Goal: Obtain resource: Obtain resource

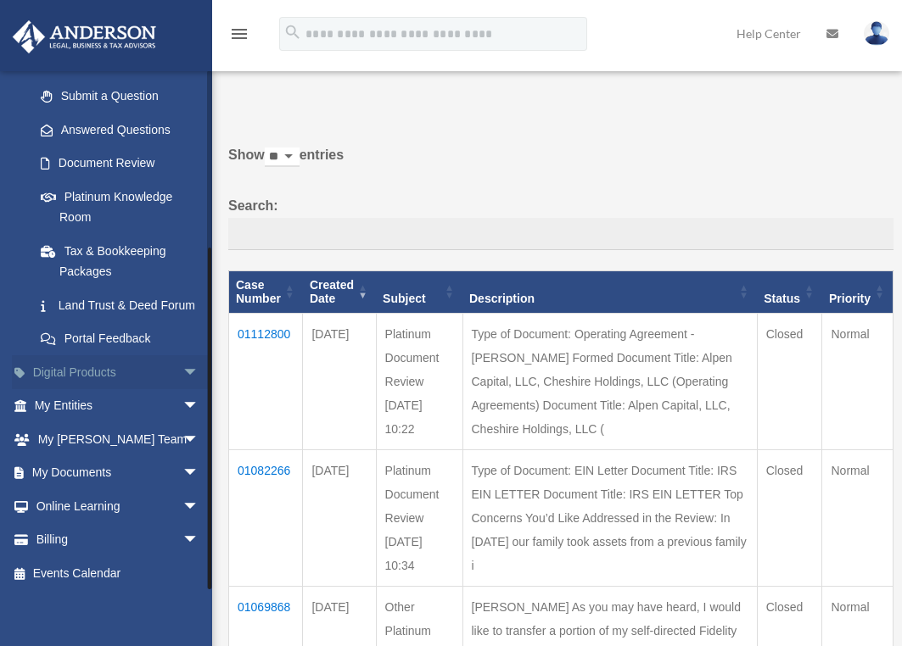
scroll to position [256, 0]
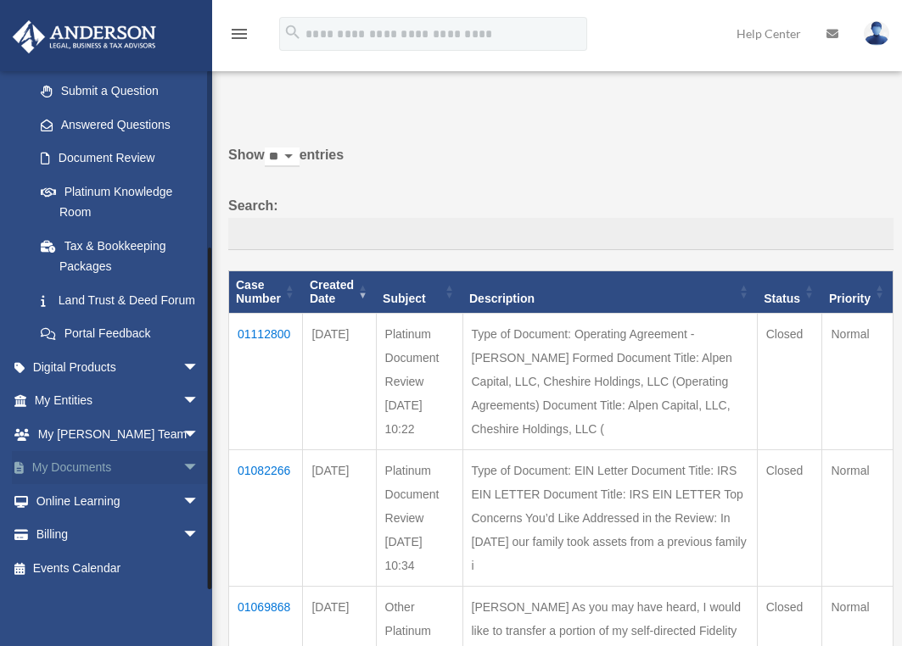
click at [139, 463] on link "My Documents arrow_drop_down" at bounding box center [118, 468] width 213 height 34
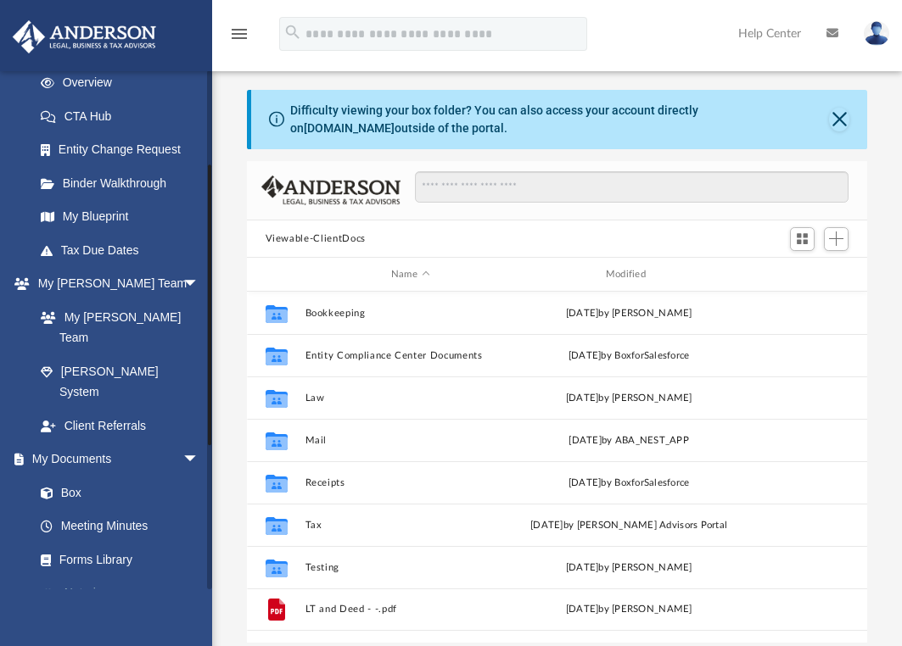
scroll to position [339, 0]
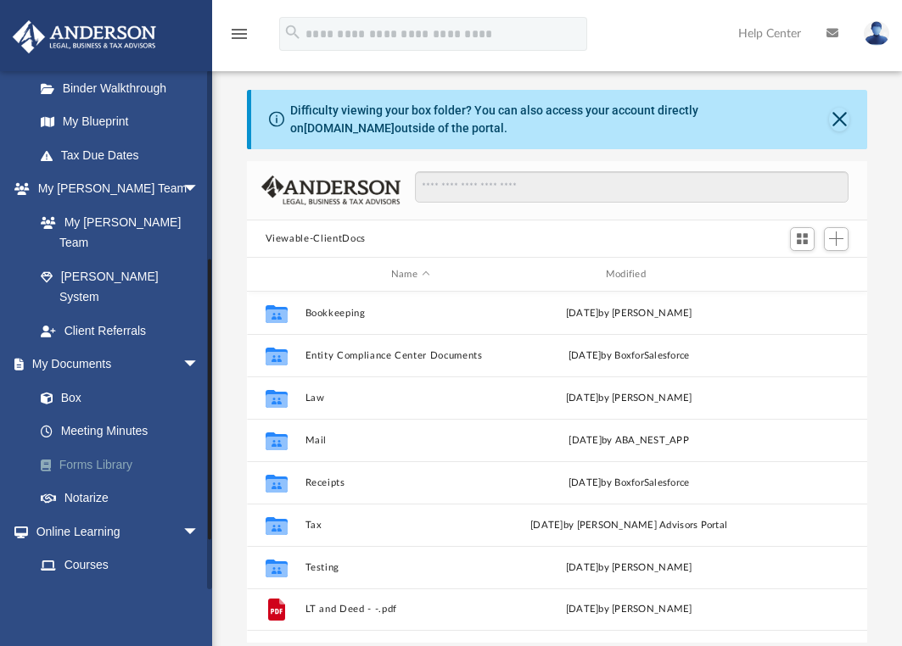
click at [109, 448] on link "Forms Library" at bounding box center [124, 465] width 201 height 34
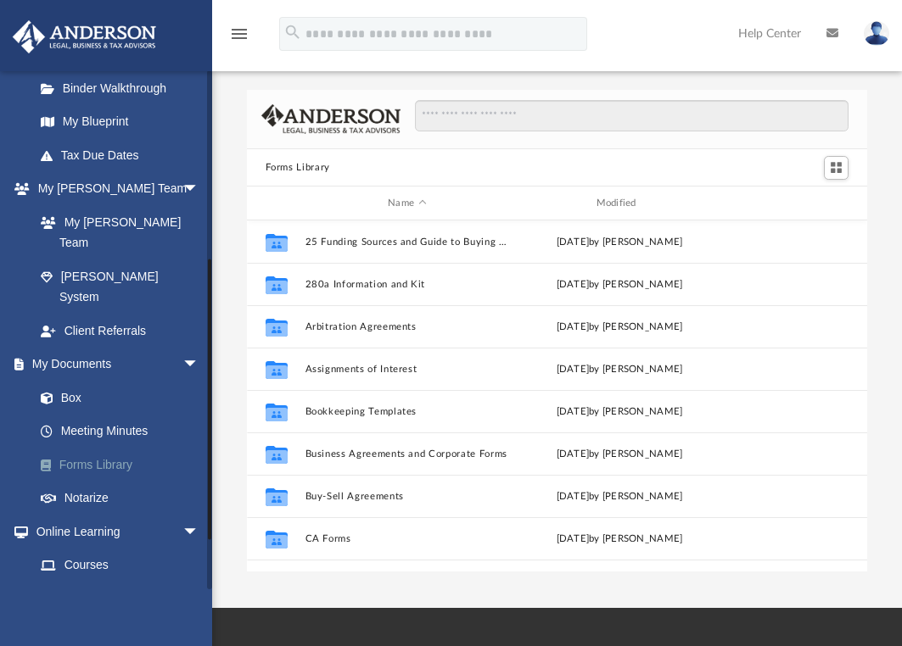
scroll to position [373, 607]
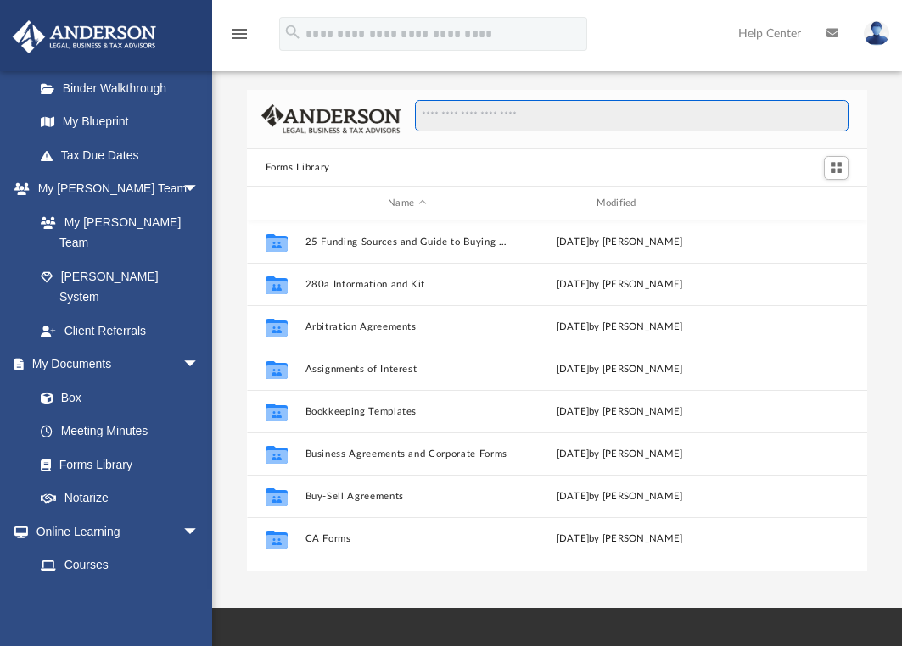
click at [464, 120] on input "Search files and folders" at bounding box center [631, 116] width 433 height 32
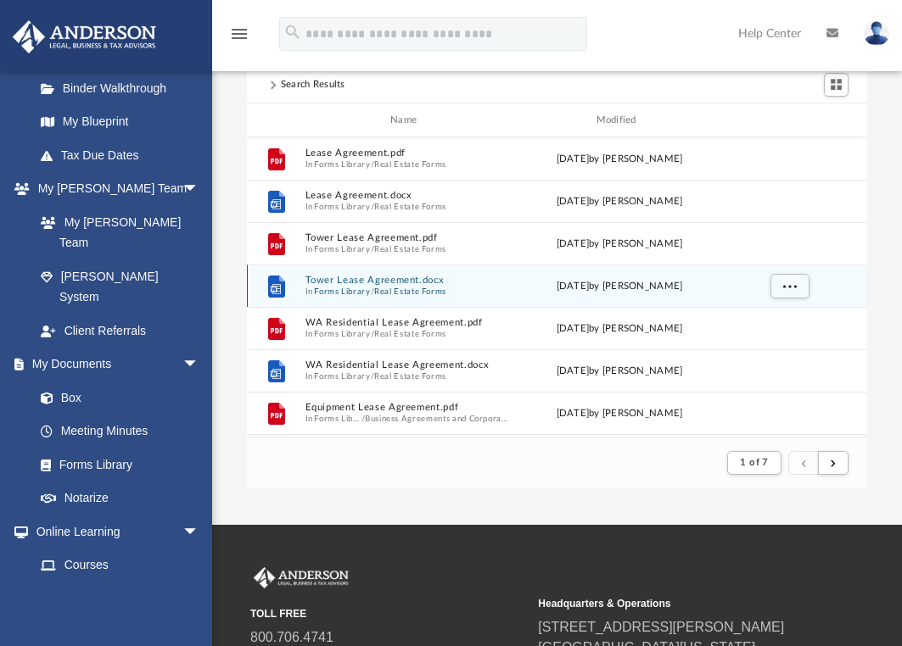
scroll to position [0, 0]
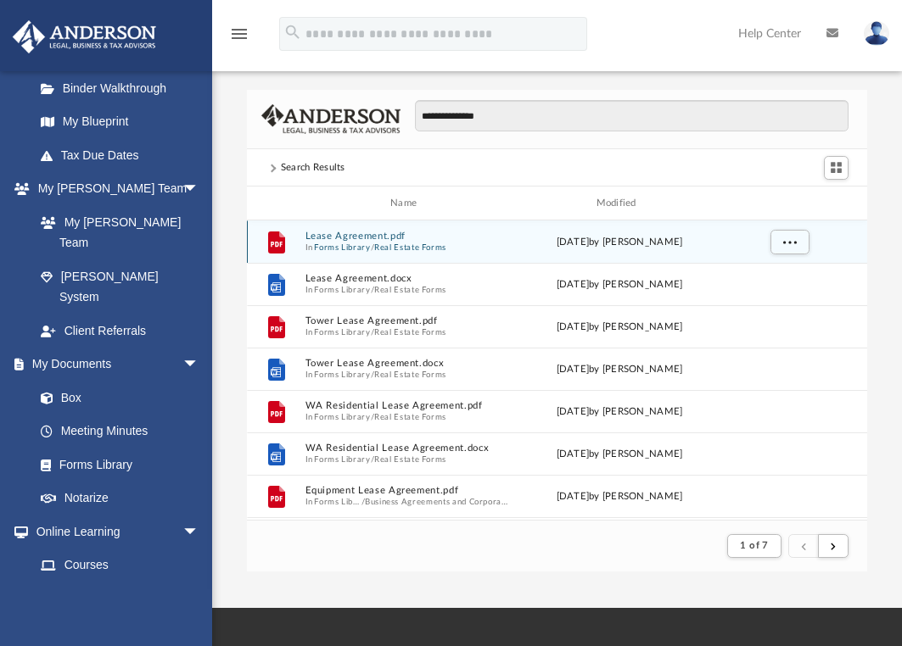
click at [351, 235] on button "Lease Agreement.pdf" at bounding box center [406, 236] width 204 height 11
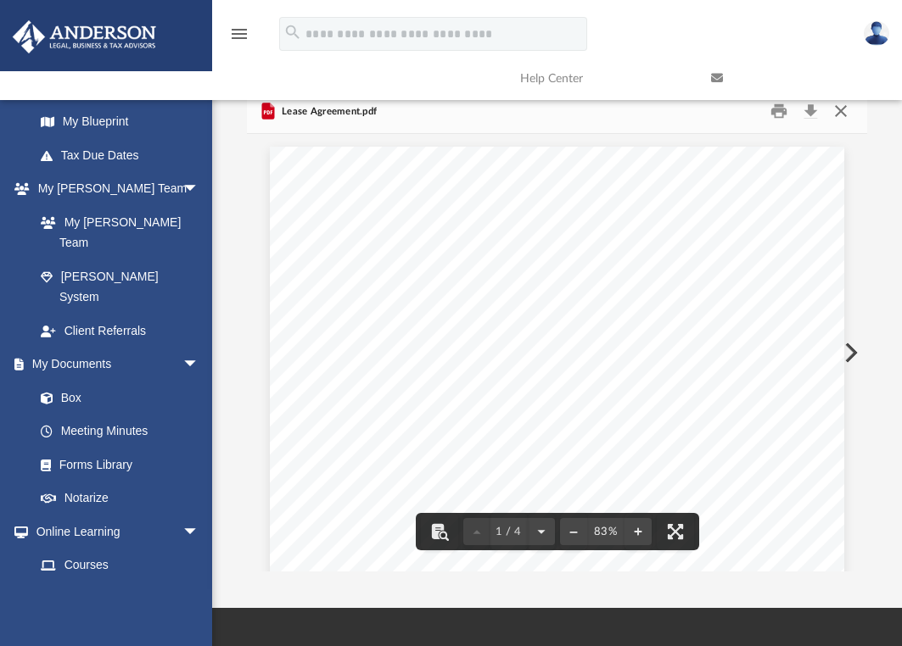
click at [836, 117] on button "Close" at bounding box center [840, 111] width 31 height 26
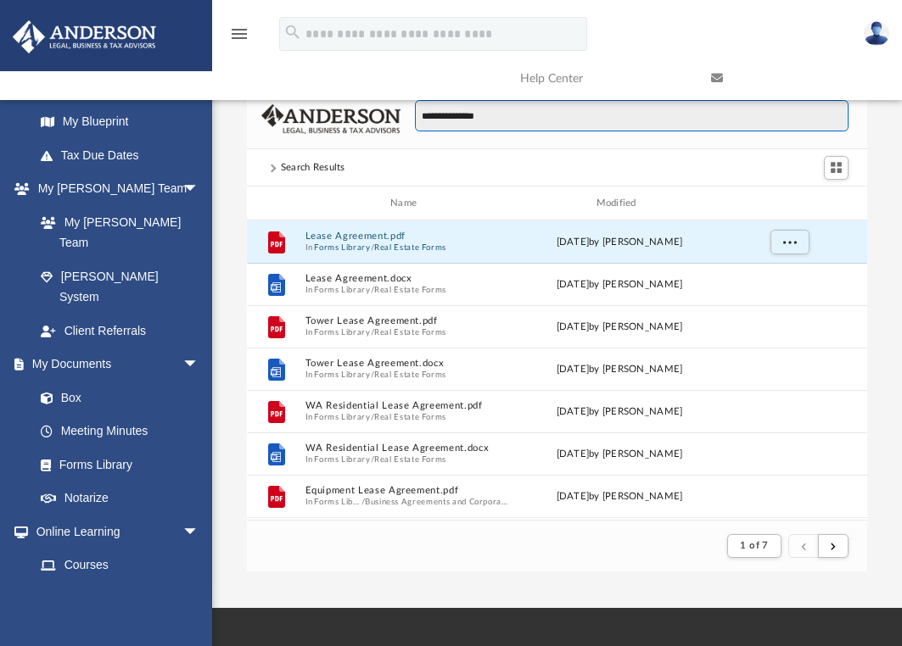
drag, startPoint x: 443, startPoint y: 118, endPoint x: 383, endPoint y: 117, distance: 59.4
click at [383, 117] on div "**********" at bounding box center [557, 120] width 621 height 60
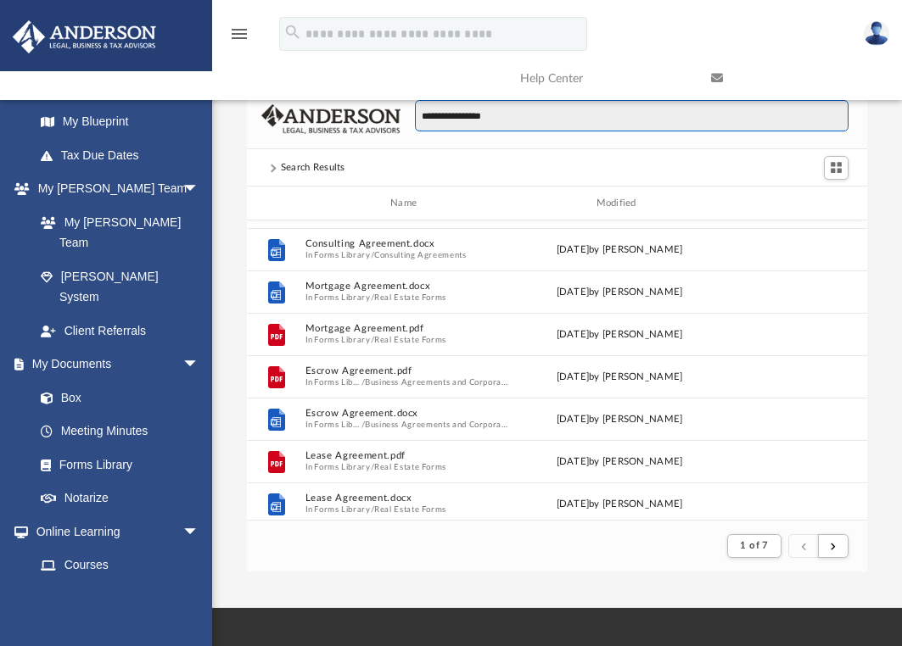
scroll to position [339, 0]
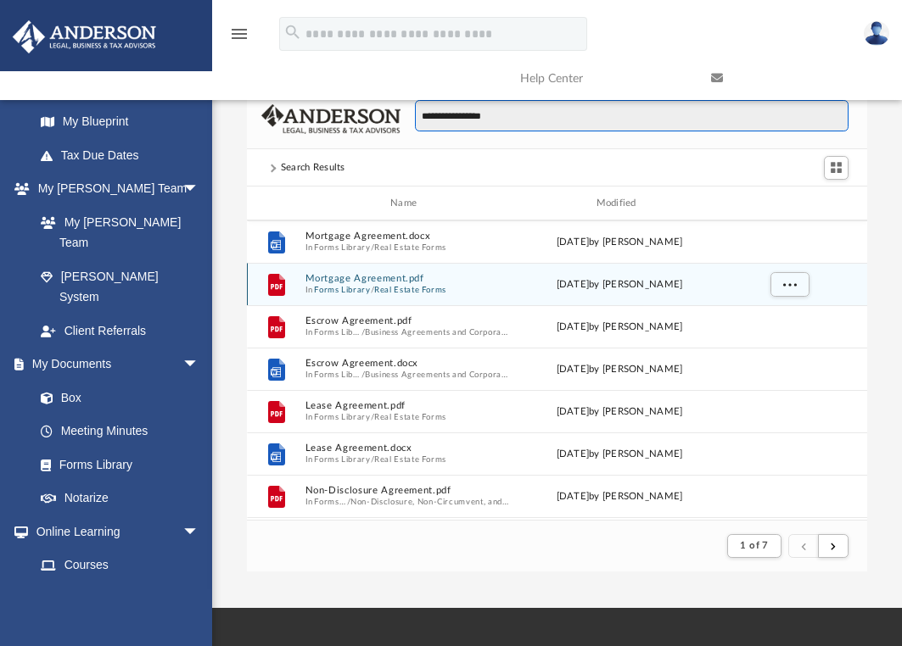
type input "**********"
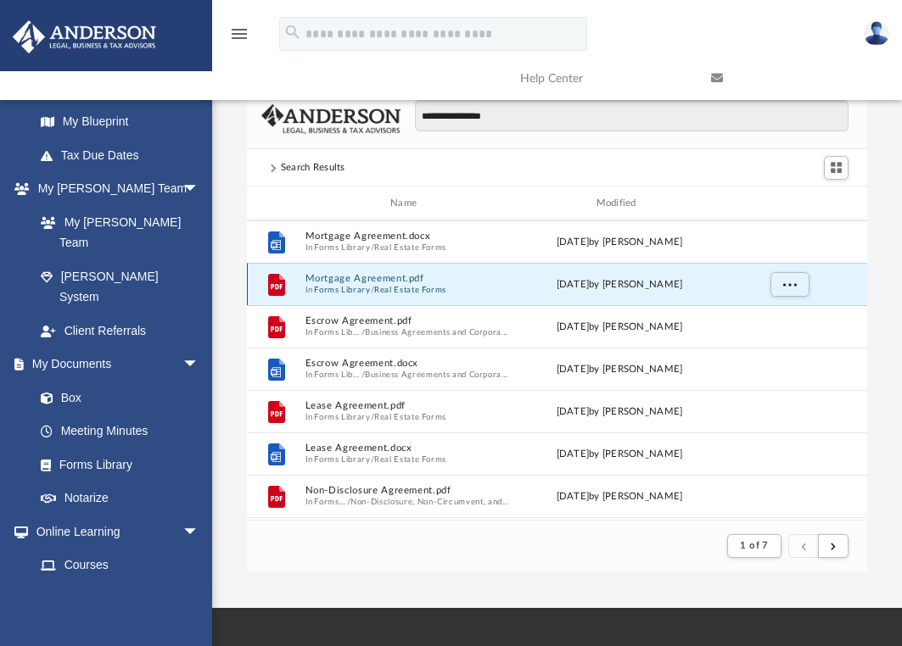
click at [366, 280] on button "Mortgage Agreement.pdf" at bounding box center [406, 278] width 204 height 11
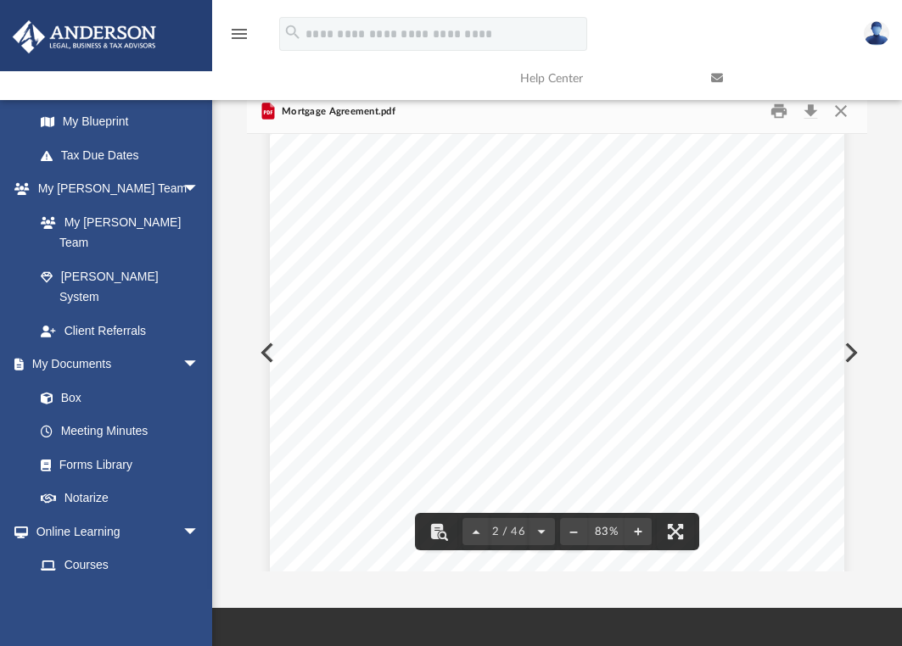
scroll to position [1018, 0]
click at [466, 306] on span "................................" at bounding box center [502, 310] width 90 height 11
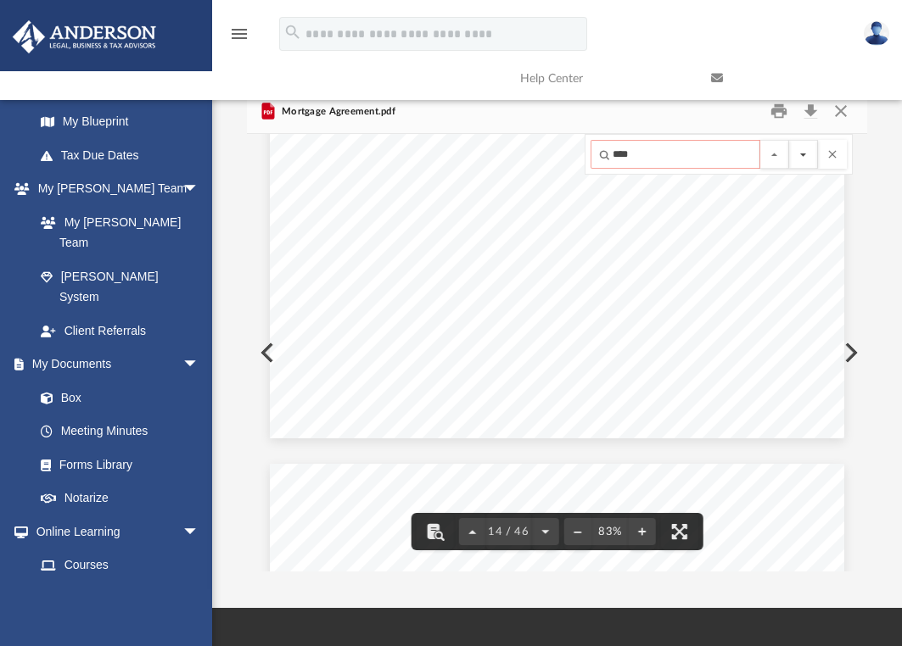
click at [810, 161] on button "File preview" at bounding box center [803, 154] width 29 height 29
drag, startPoint x: 701, startPoint y: 155, endPoint x: 605, endPoint y: 154, distance: 95.8
click at [605, 154] on input "****" at bounding box center [675, 154] width 170 height 29
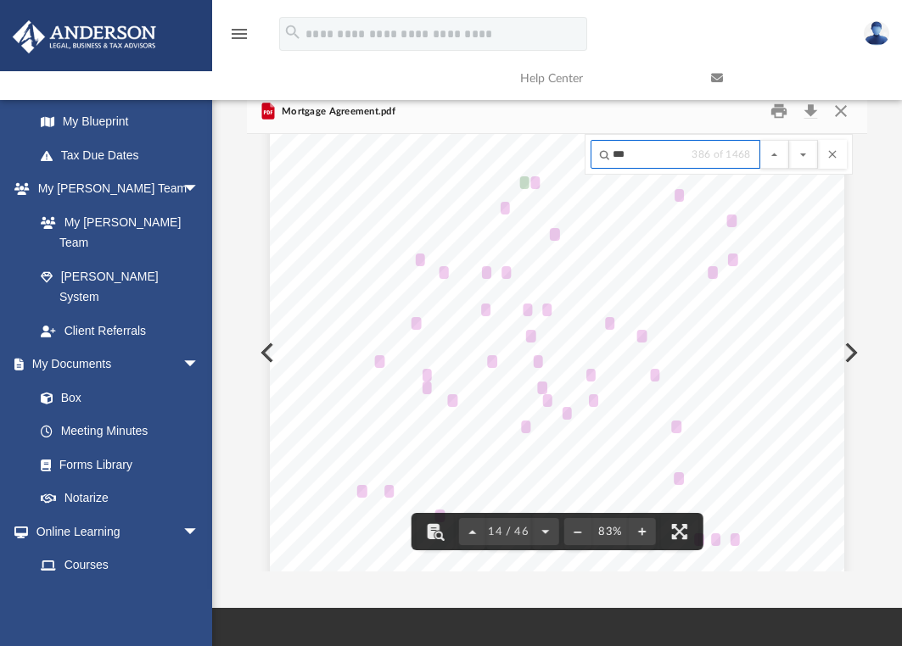
scroll to position [10520, 0]
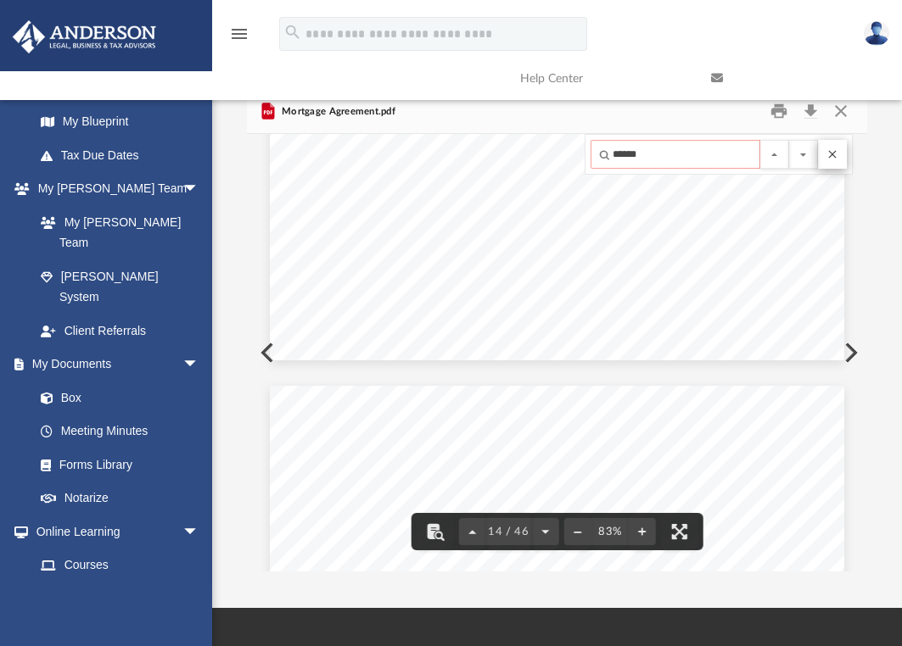
type input "******"
click at [832, 153] on button "File preview" at bounding box center [832, 154] width 29 height 29
click at [837, 105] on link at bounding box center [793, 78] width 191 height 67
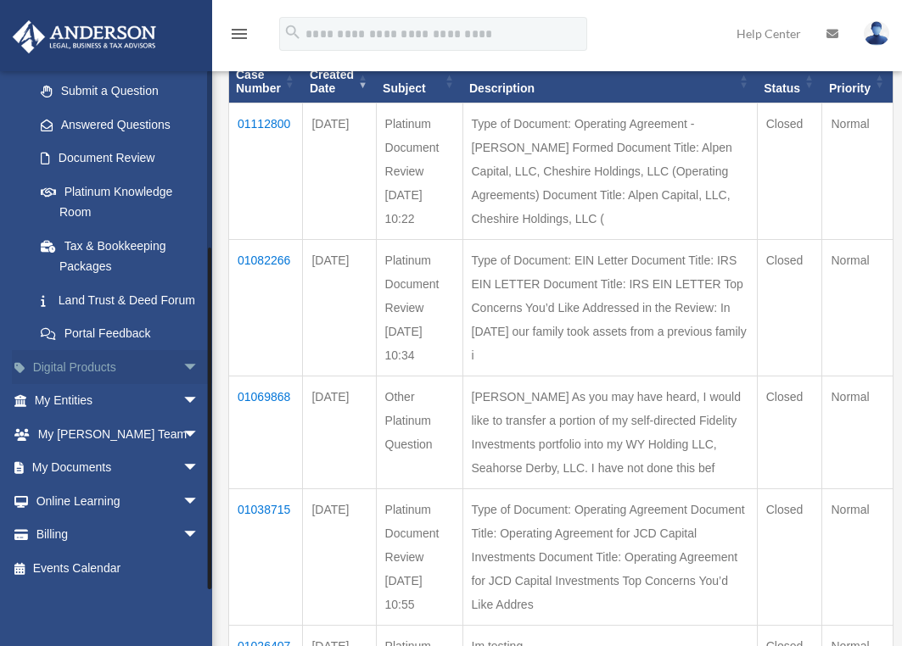
scroll to position [254, 0]
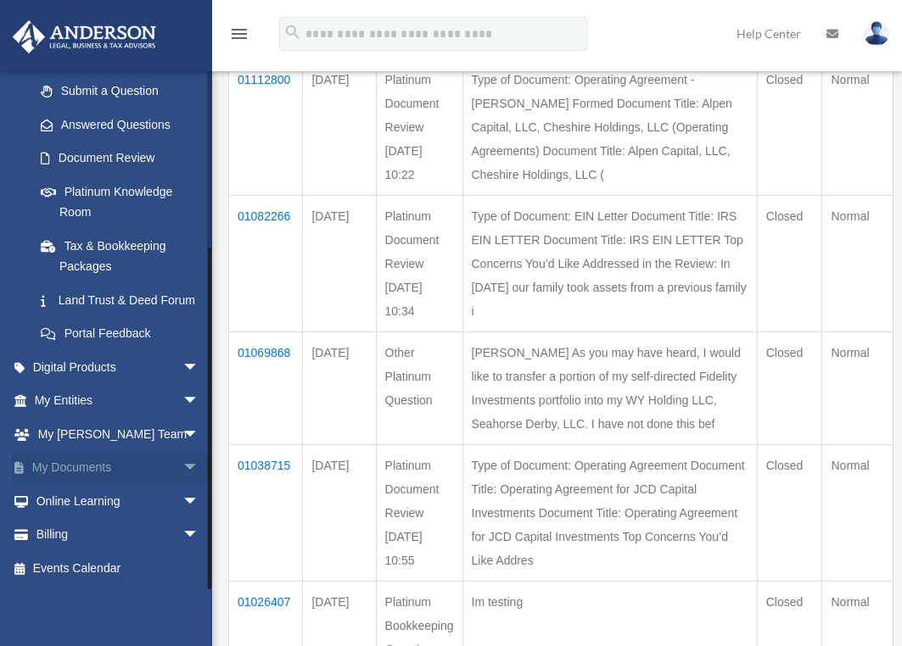
click at [182, 463] on span "arrow_drop_down" at bounding box center [199, 468] width 34 height 35
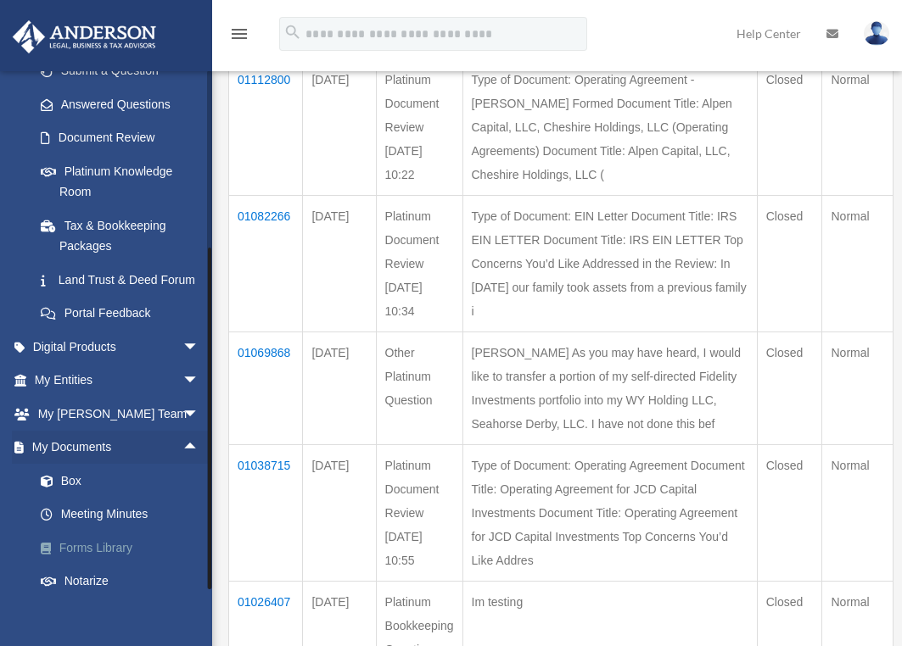
click at [107, 565] on link "Forms Library" at bounding box center [124, 548] width 201 height 34
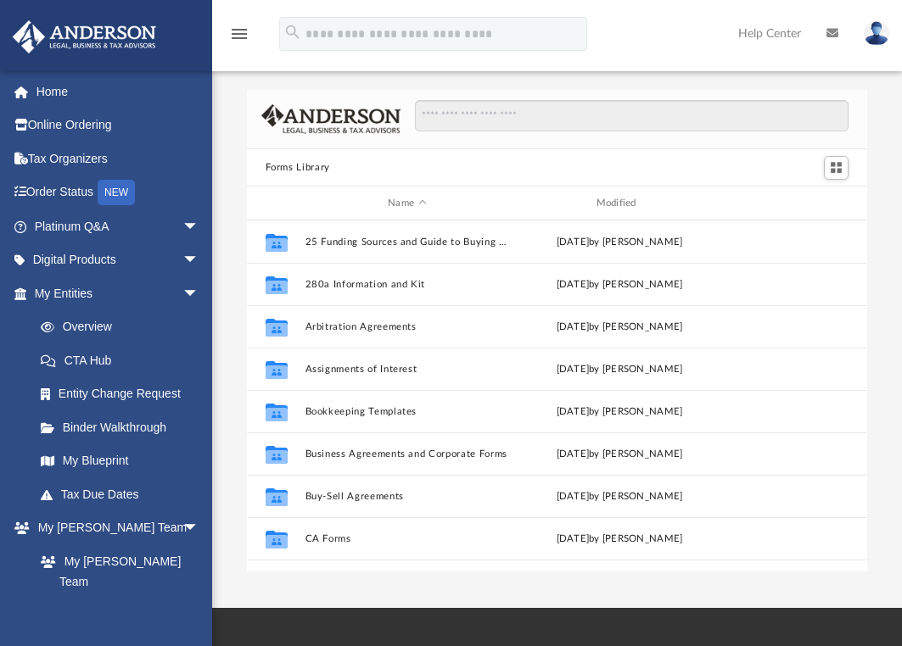
scroll to position [373, 607]
click at [522, 119] on input "Search files and folders" at bounding box center [631, 116] width 433 height 32
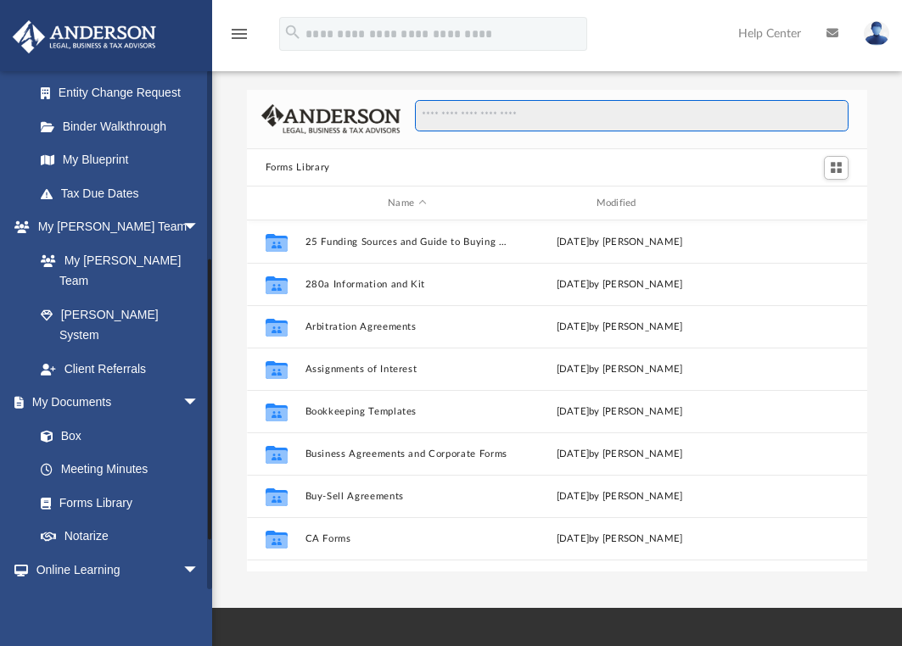
scroll to position [339, 0]
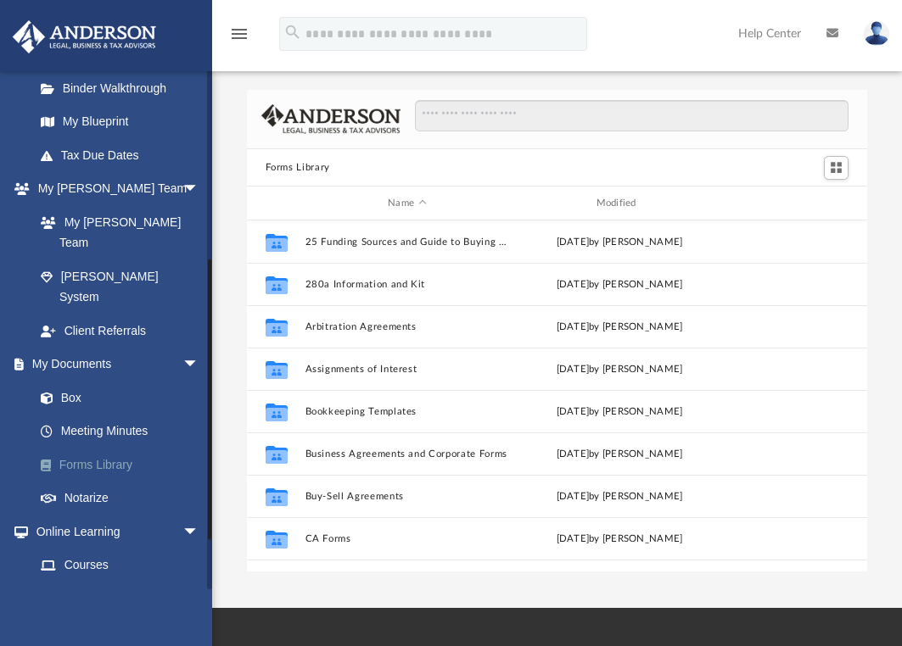
click at [108, 448] on link "Forms Library" at bounding box center [124, 465] width 201 height 34
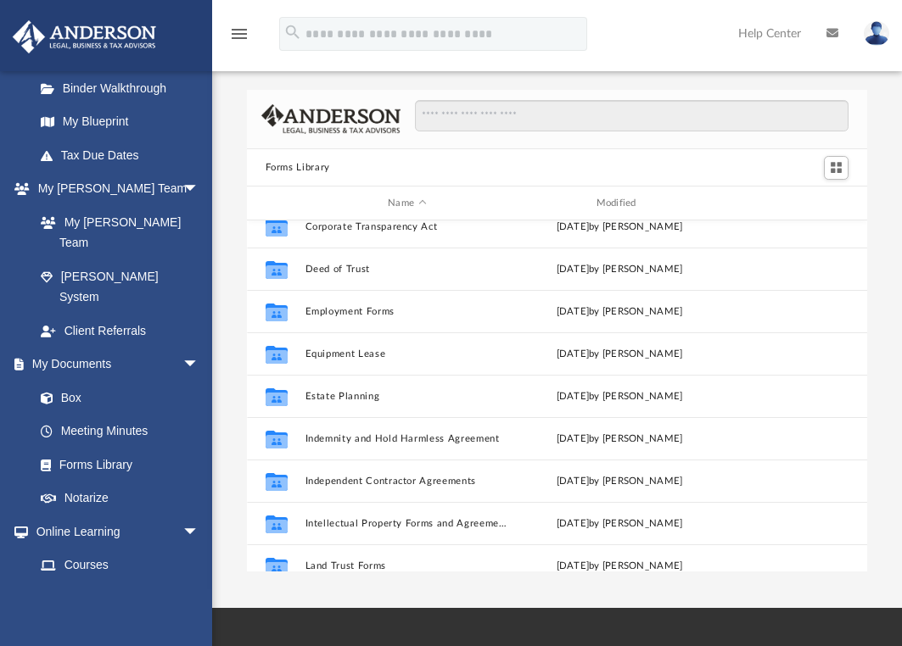
scroll to position [424, 0]
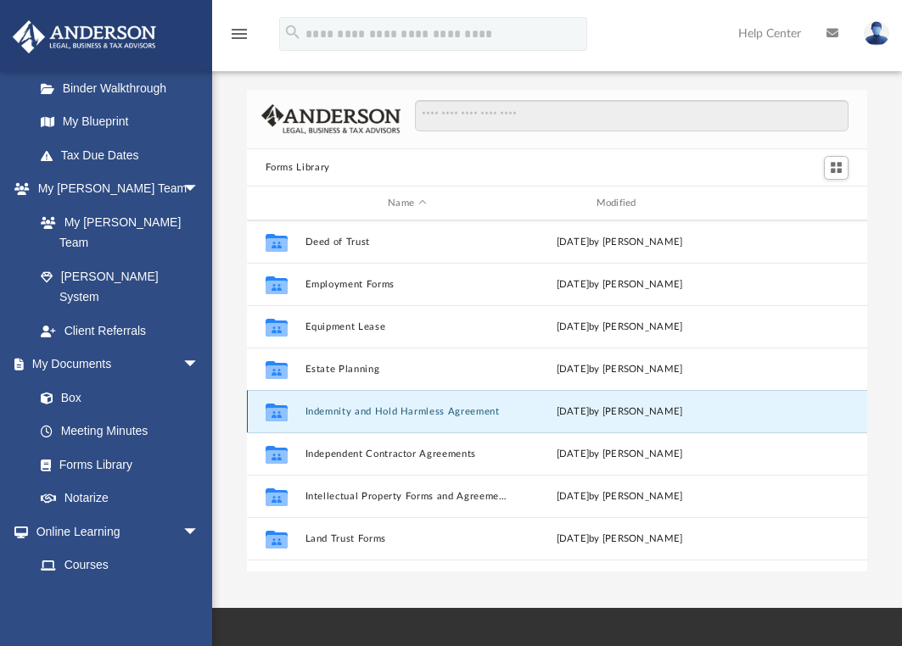
click at [418, 408] on button "Indemnity and Hold Harmless Agreement" at bounding box center [406, 411] width 204 height 11
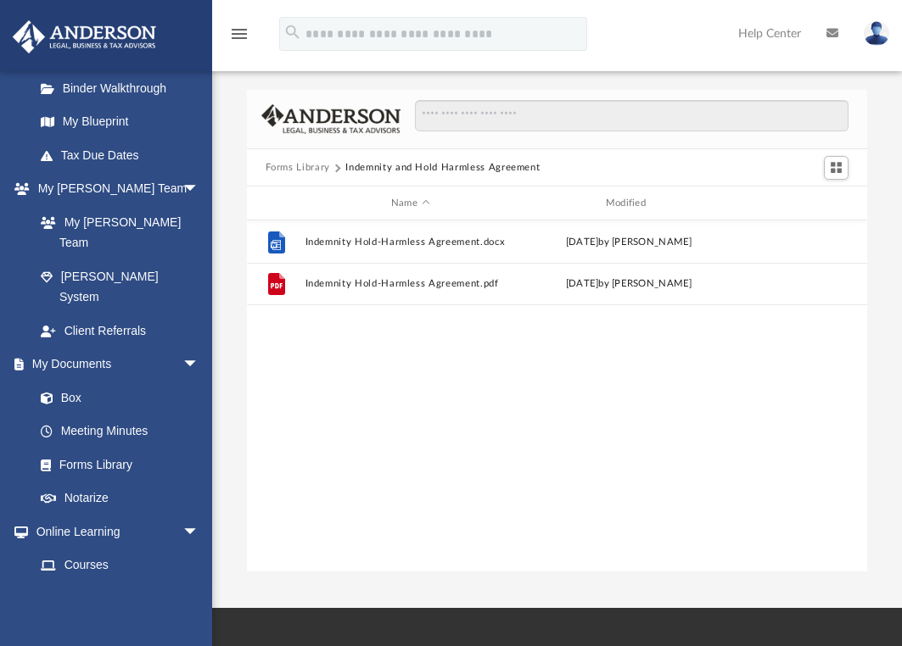
scroll to position [0, 0]
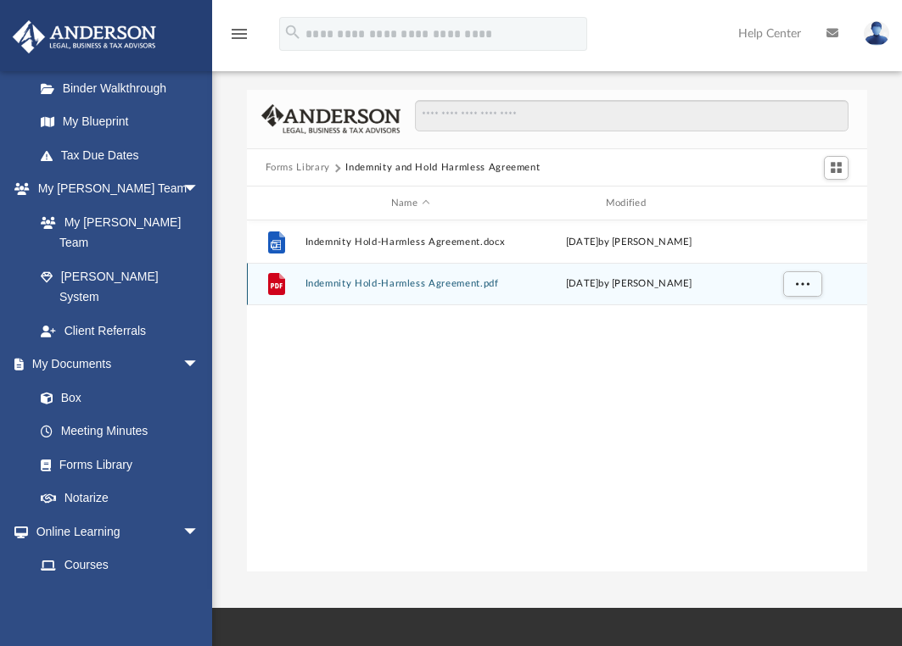
click at [408, 277] on div "File Indemnity Hold-Harmless Agreement.pdf [DATE] by [PERSON_NAME]" at bounding box center [557, 284] width 621 height 42
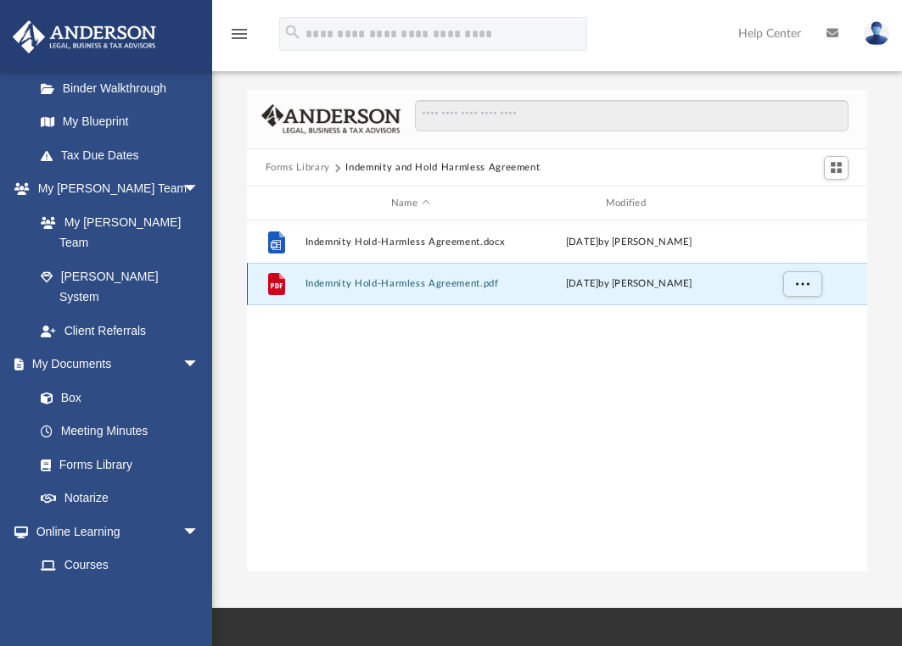
click at [408, 287] on button "Indemnity Hold-Harmless Agreement.pdf" at bounding box center [409, 283] width 211 height 11
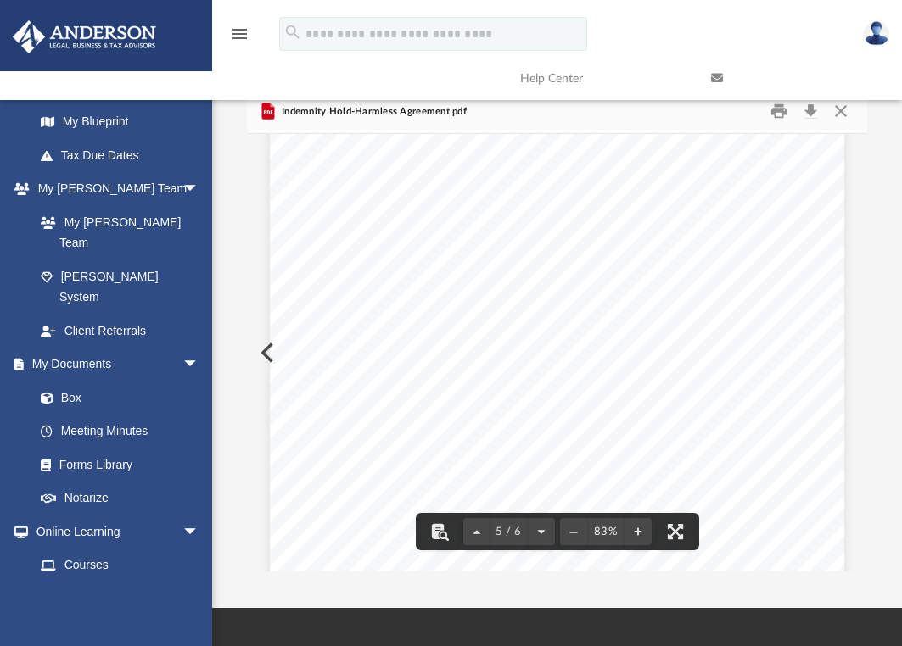
scroll to position [3393, 0]
